Goal: Information Seeking & Learning: Learn about a topic

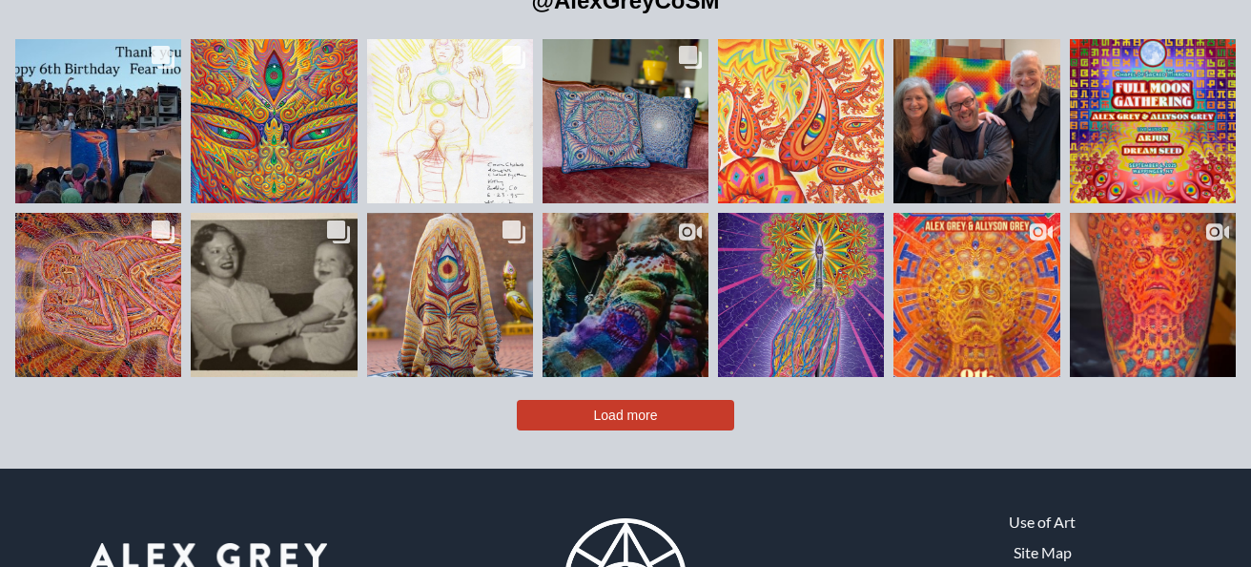
scroll to position [3968, 0]
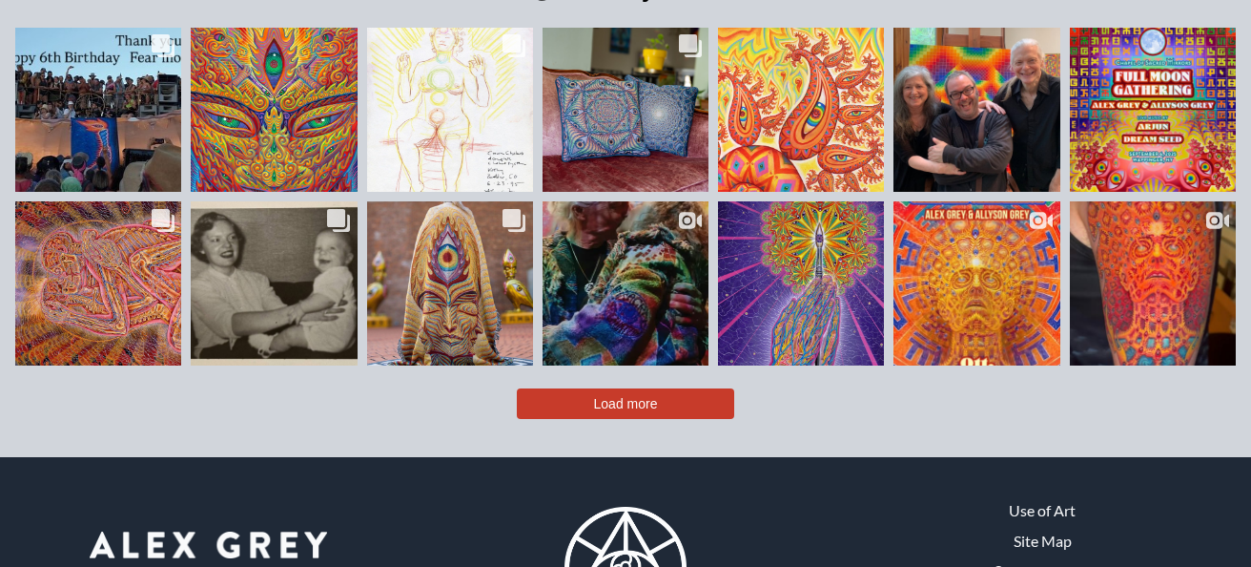
click at [652, 396] on span "Load more" at bounding box center [626, 403] width 64 height 15
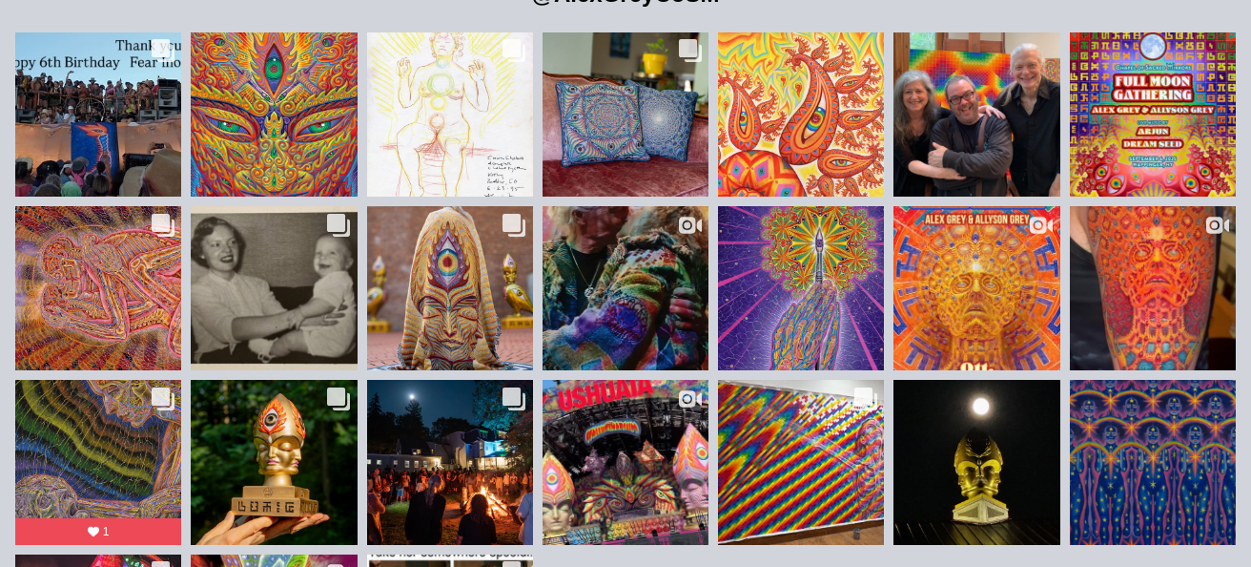
click at [316, 72] on div "Likes Count 11.7K Comments Count 73 The Shining One is an angelic ally with fla…" at bounding box center [274, 114] width 134 height 111
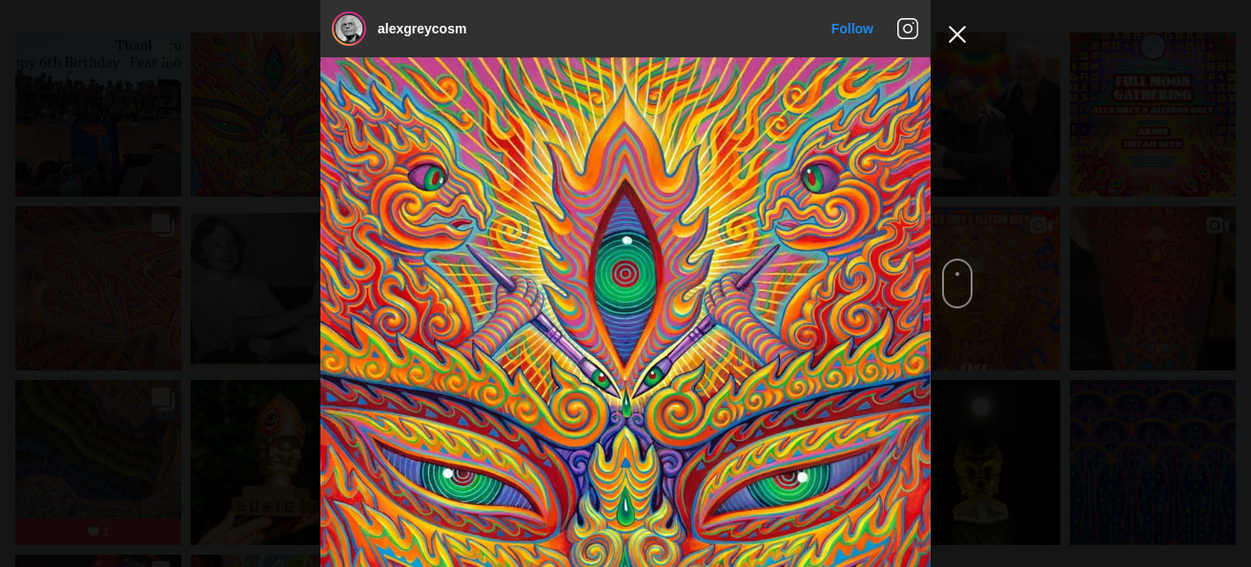
scroll to position [290, 0]
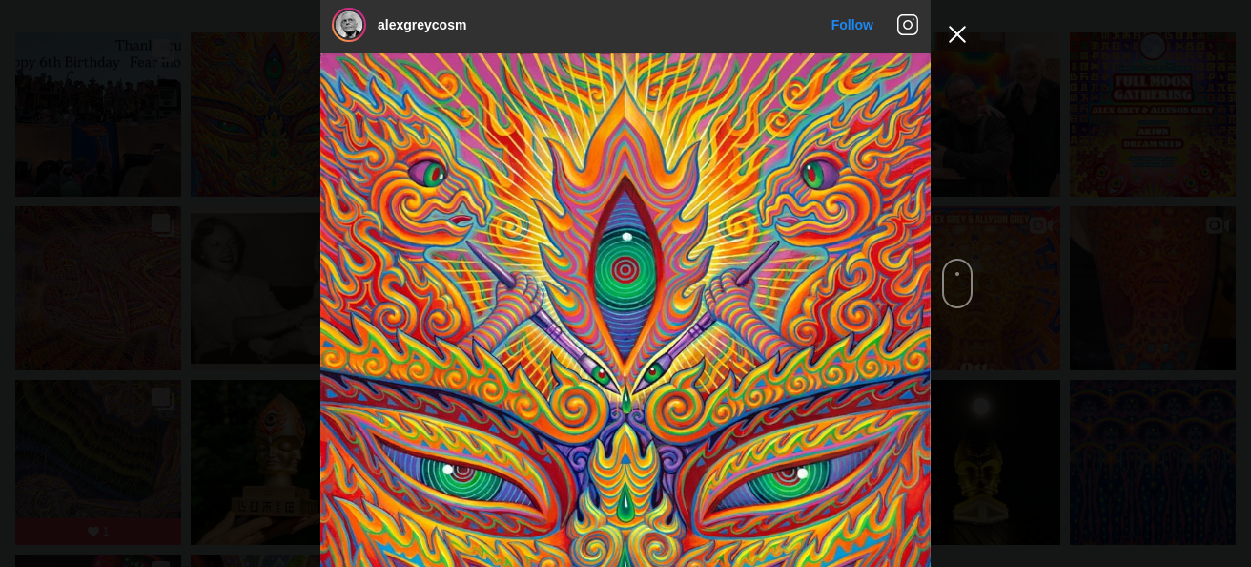
click at [955, 35] on button "Close Instagram Feed Popup" at bounding box center [957, 34] width 31 height 31
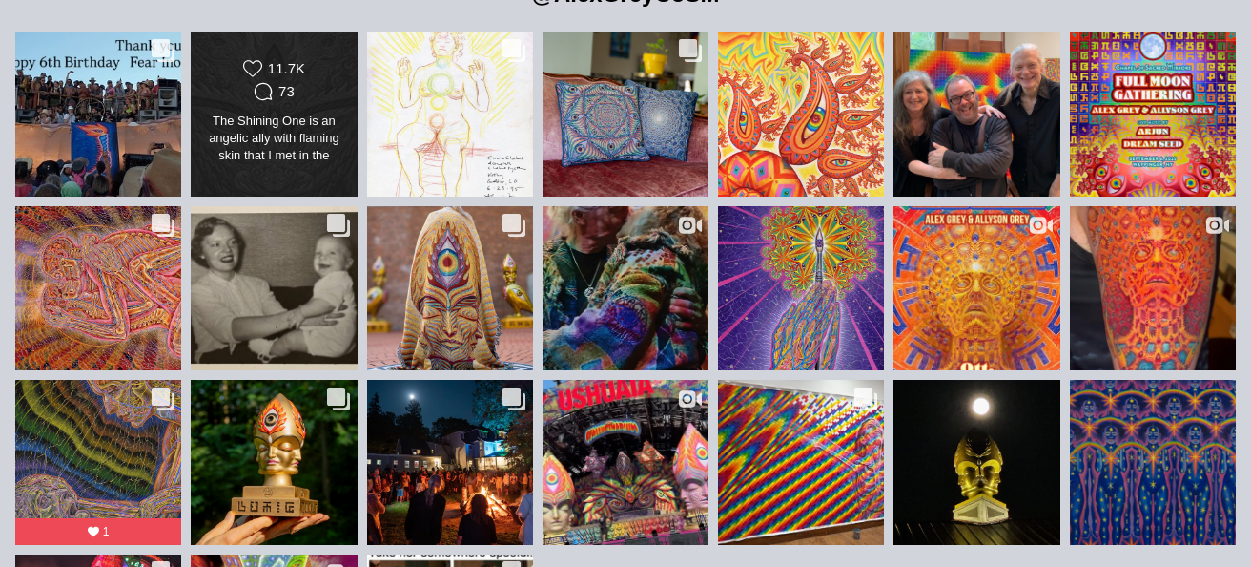
click at [269, 113] on div "The Shining One is an angelic ally with flaming skin that I met in the divine i…" at bounding box center [274, 139] width 134 height 53
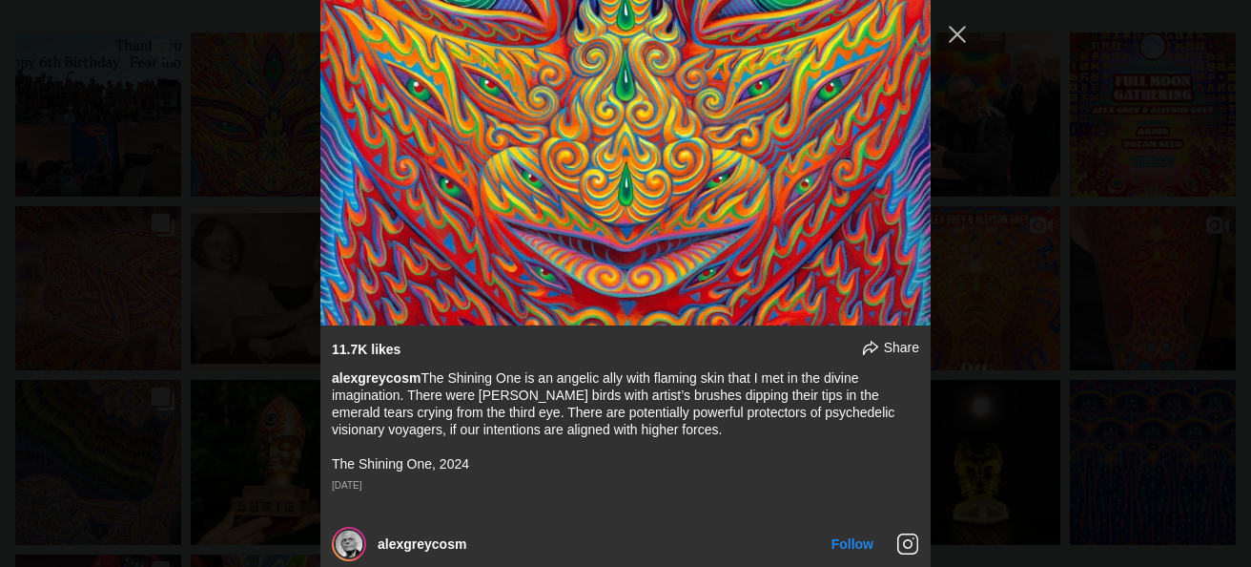
scroll to position [782, 0]
click at [1012, 413] on div "alexgreycosm Follow" at bounding box center [625, 283] width 1251 height 567
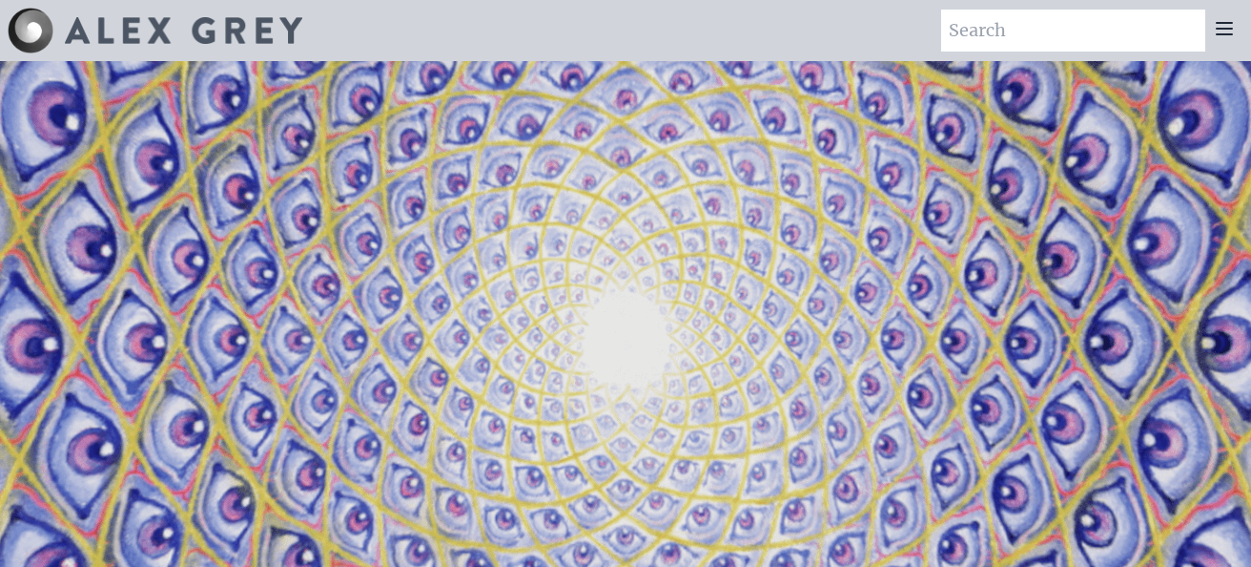
scroll to position [0, 0]
click at [1219, 28] on icon at bounding box center [1224, 28] width 15 height 11
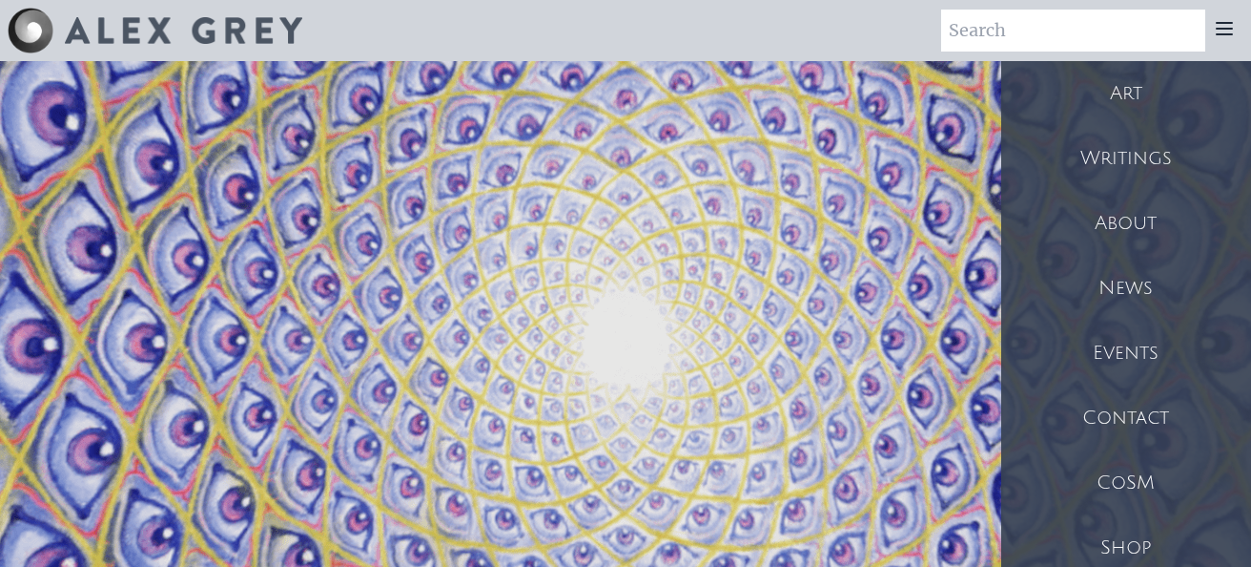
click at [1214, 25] on icon at bounding box center [1224, 28] width 23 height 23
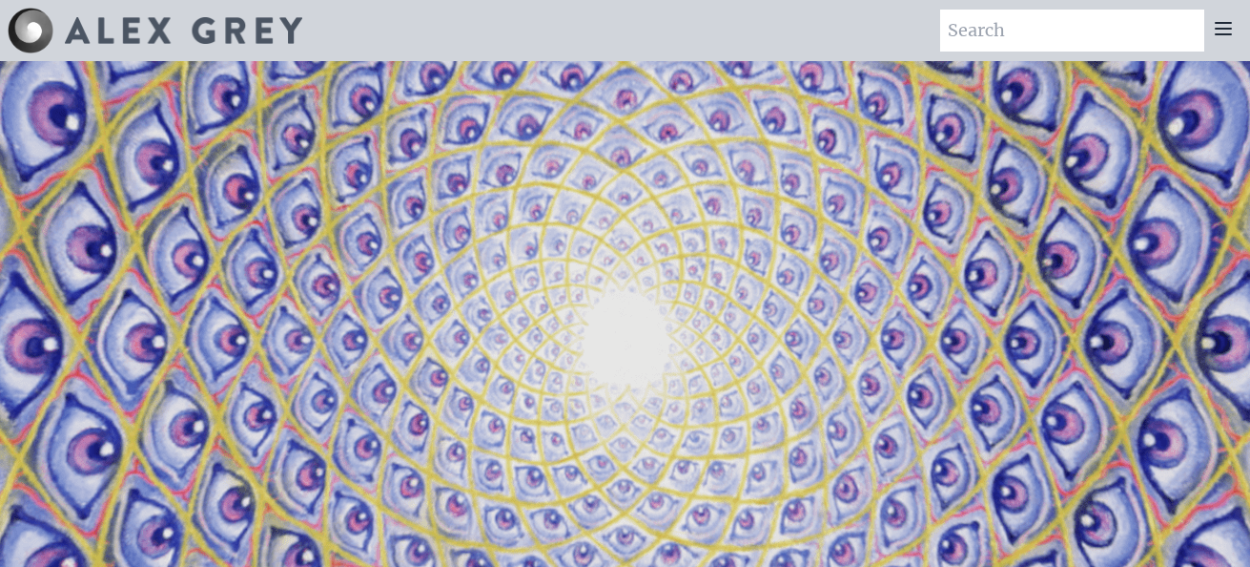
click at [1223, 29] on icon at bounding box center [1223, 28] width 15 height 11
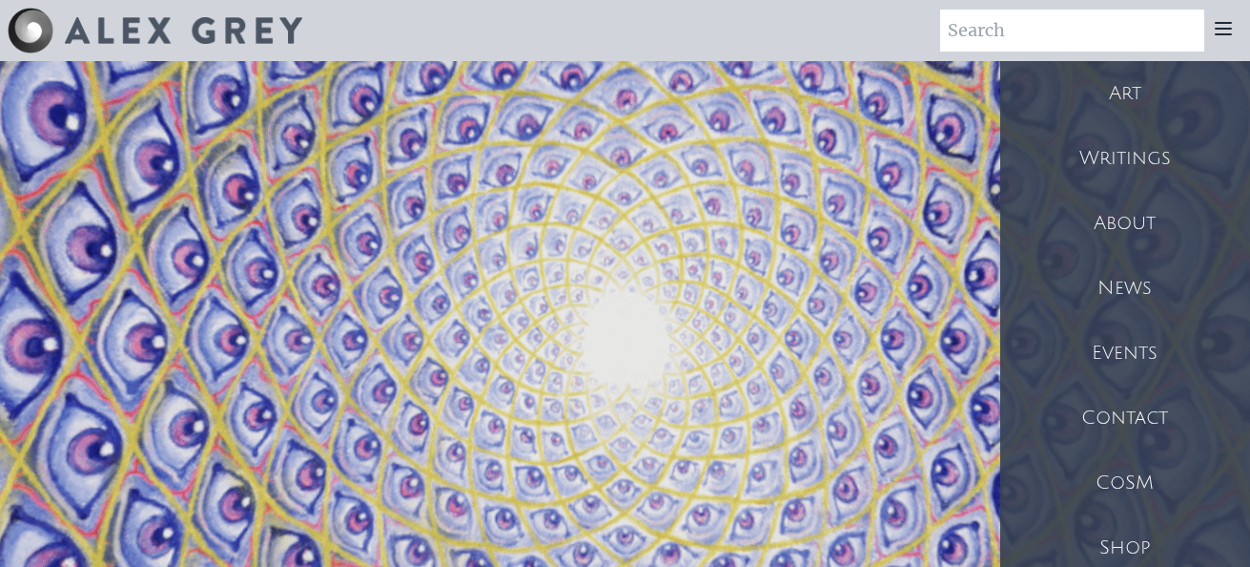
click at [1114, 106] on div "Art" at bounding box center [1125, 93] width 250 height 65
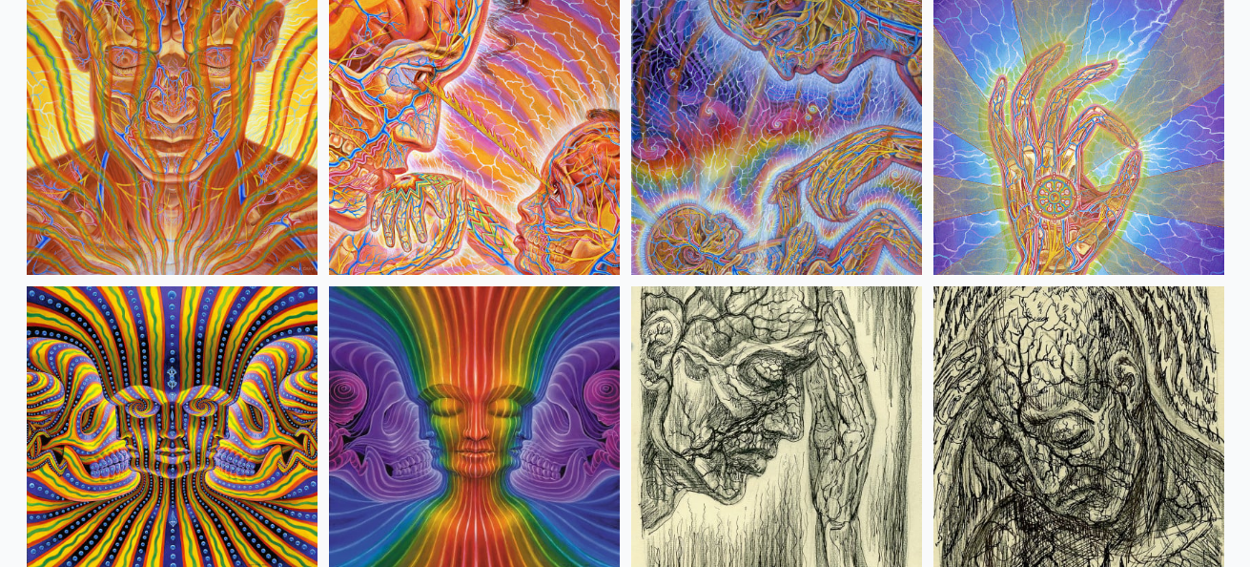
scroll to position [11114, 0]
